Goal: Information Seeking & Learning: Learn about a topic

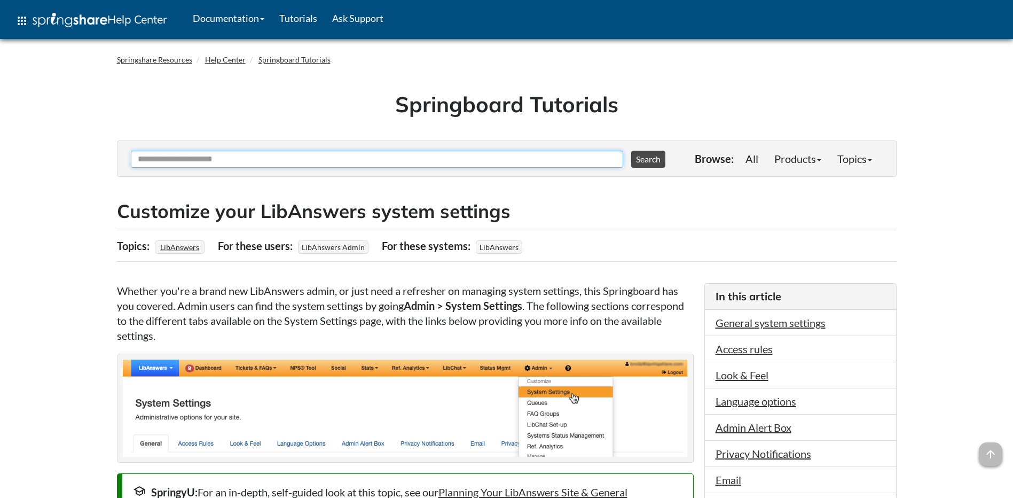
click at [218, 161] on input "Ask Another Question" at bounding box center [377, 159] width 493 height 17
type input "**********"
click at [631, 151] on button "Search" at bounding box center [648, 159] width 34 height 17
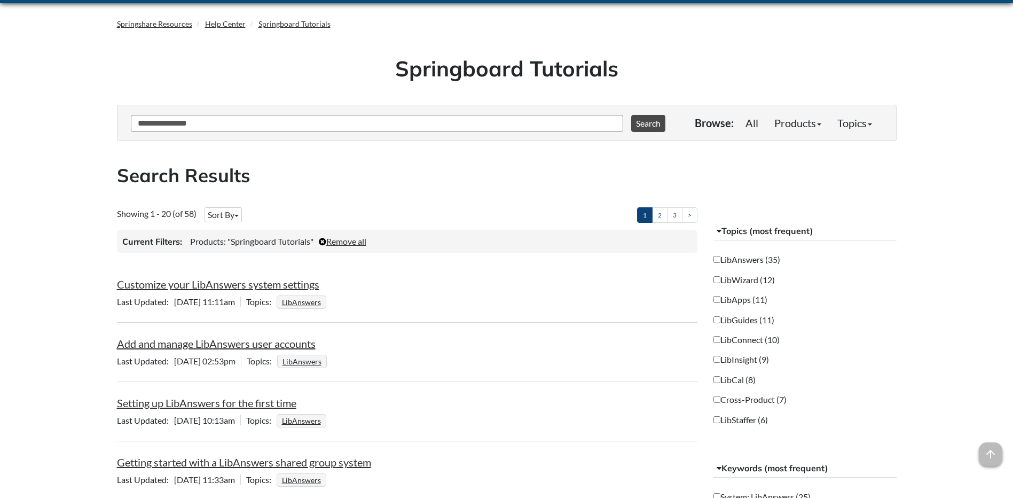
scroll to position [53, 0]
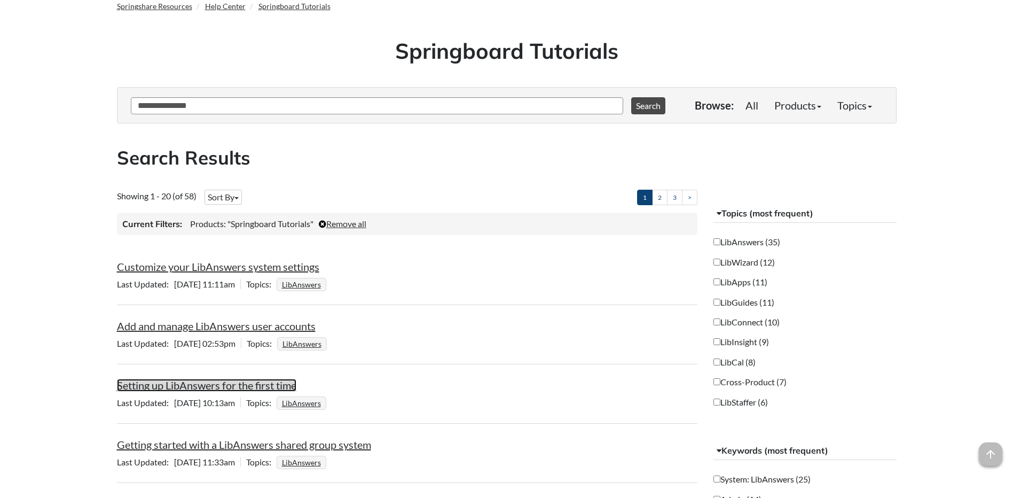
click at [270, 387] on link "Setting up LibAnswers for the first time" at bounding box center [206, 385] width 179 height 13
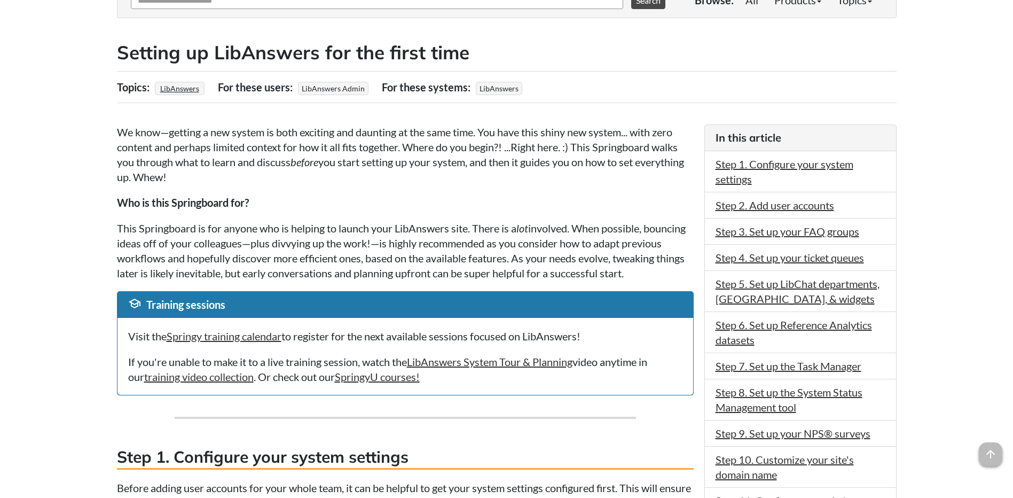
scroll to position [214, 0]
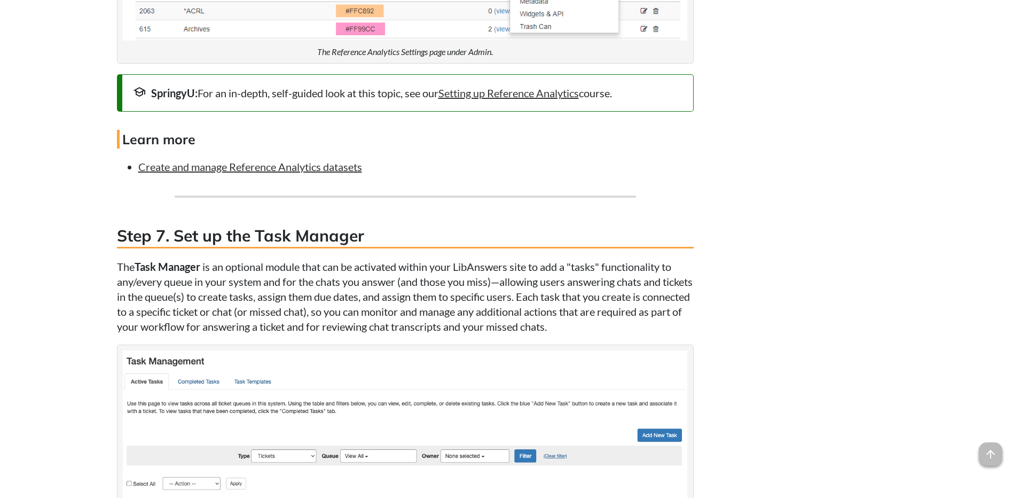
scroll to position [4434, 0]
